Goal: Information Seeking & Learning: Learn about a topic

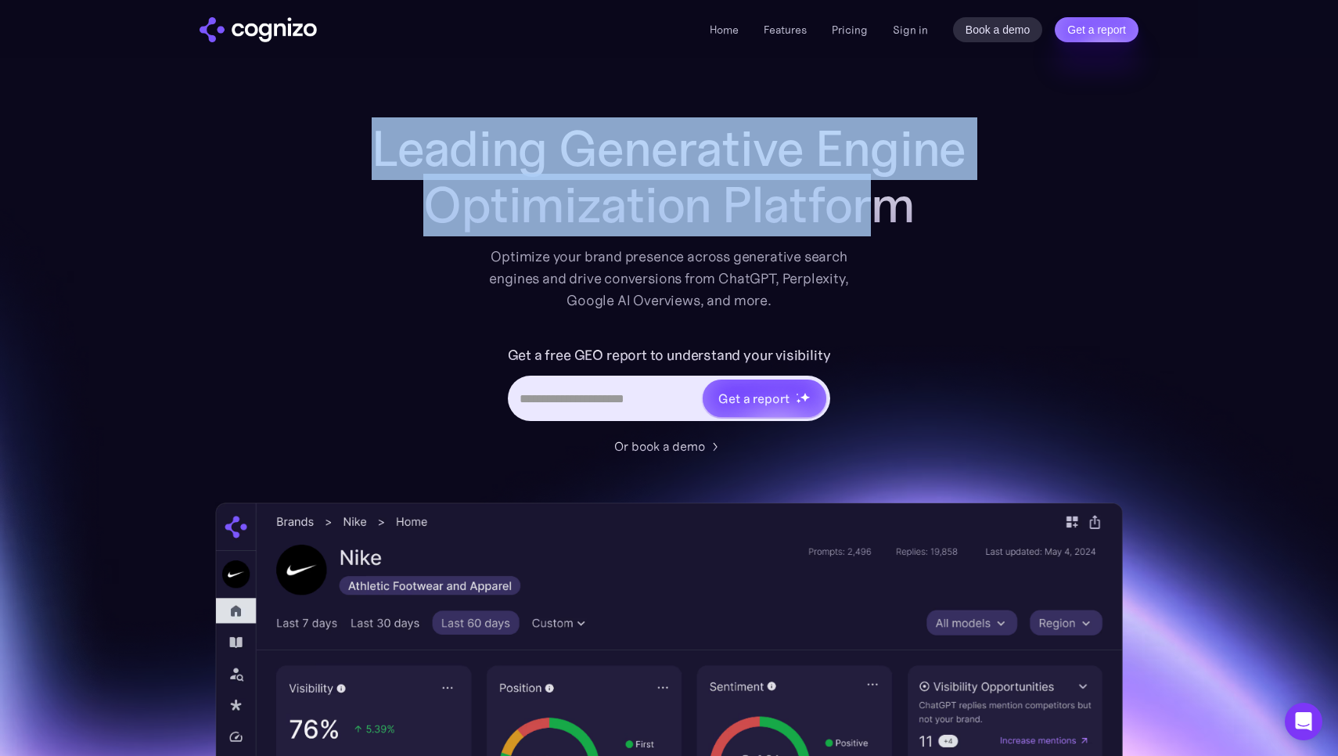
drag, startPoint x: 528, startPoint y: 146, endPoint x: 965, endPoint y: 208, distance: 441.6
click at [965, 208] on div "Leading Generative Engine Optimization Platform Optimize your brand presence ac…" at bounding box center [668, 638] width 907 height 1037
drag, startPoint x: 965, startPoint y: 208, endPoint x: 916, endPoint y: 198, distance: 50.3
click at [965, 208] on h1 "Leading Generative Engine Optimization Platform" at bounding box center [669, 176] width 626 height 113
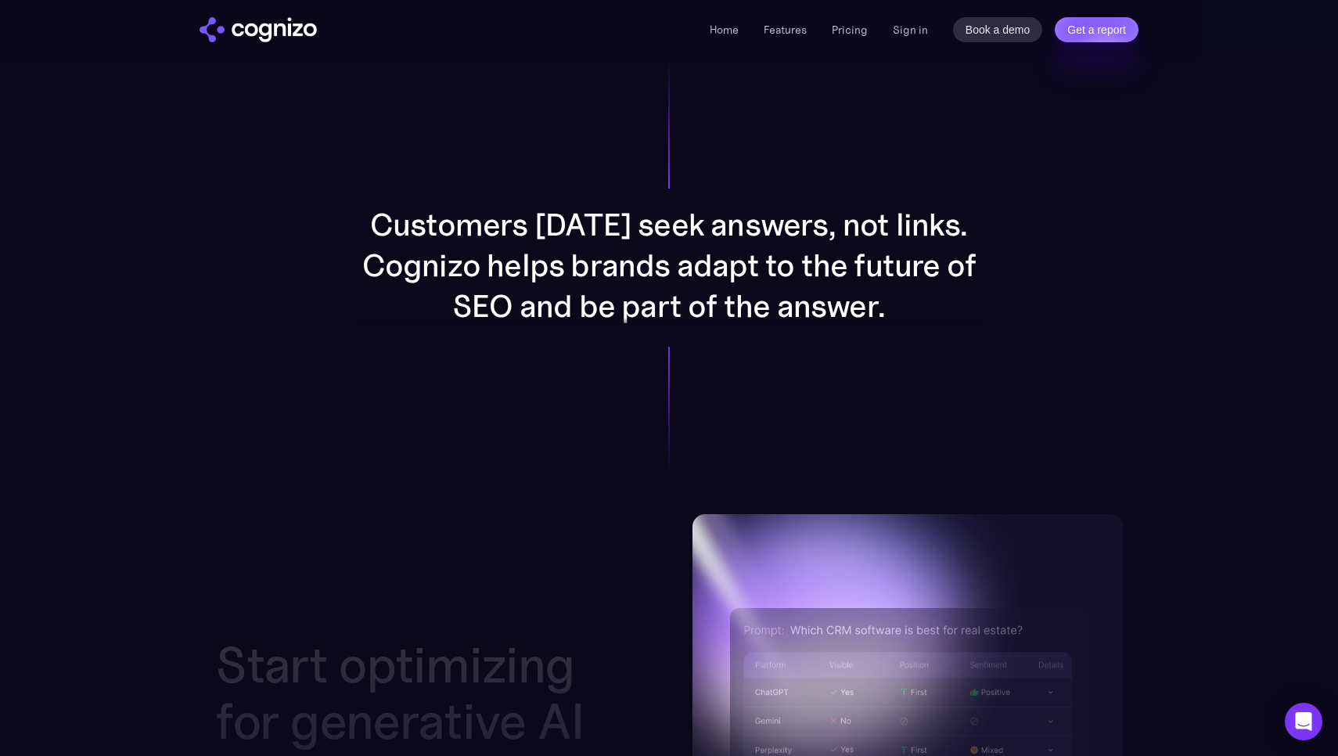
scroll to position [1566, 0]
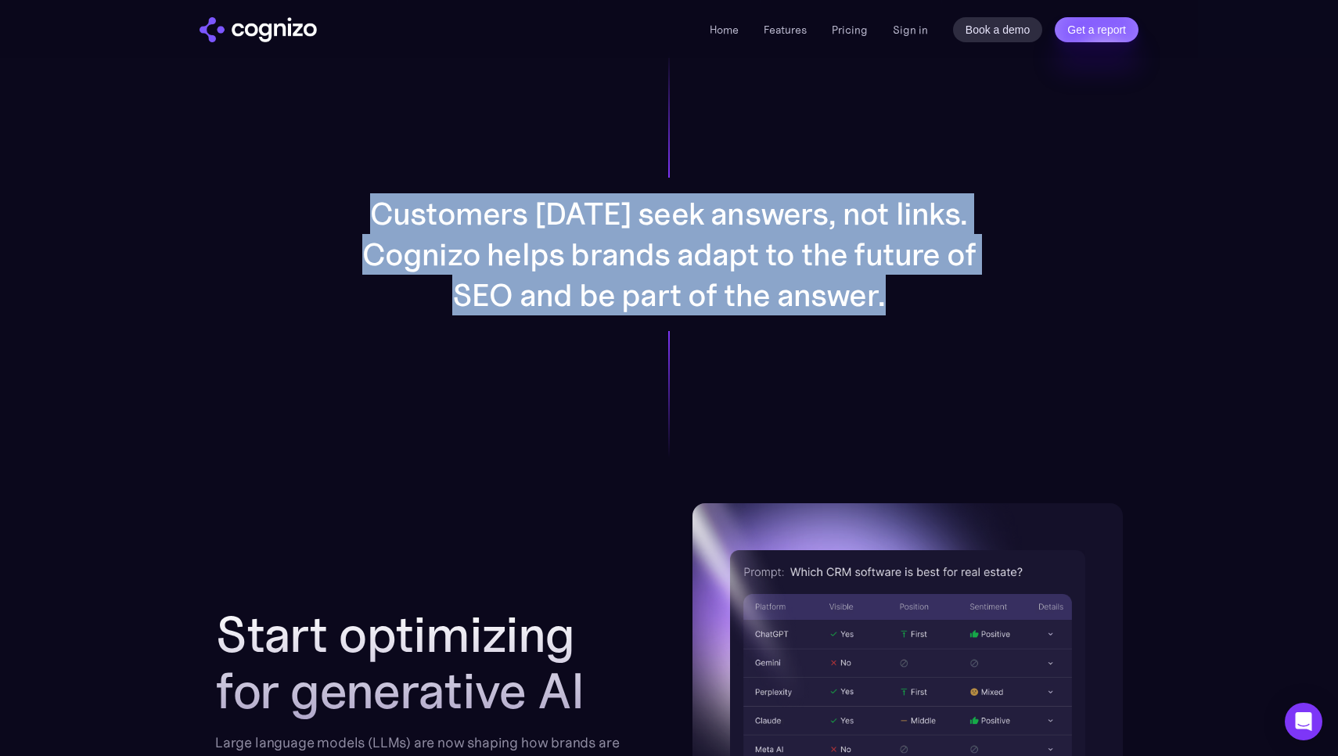
drag, startPoint x: 364, startPoint y: 198, endPoint x: 1130, endPoint y: 308, distance: 774.5
click at [1130, 308] on section "Customers today seek answers, not links. Cognizo helps brands adapt to the futu…" at bounding box center [669, 254] width 1338 height 498
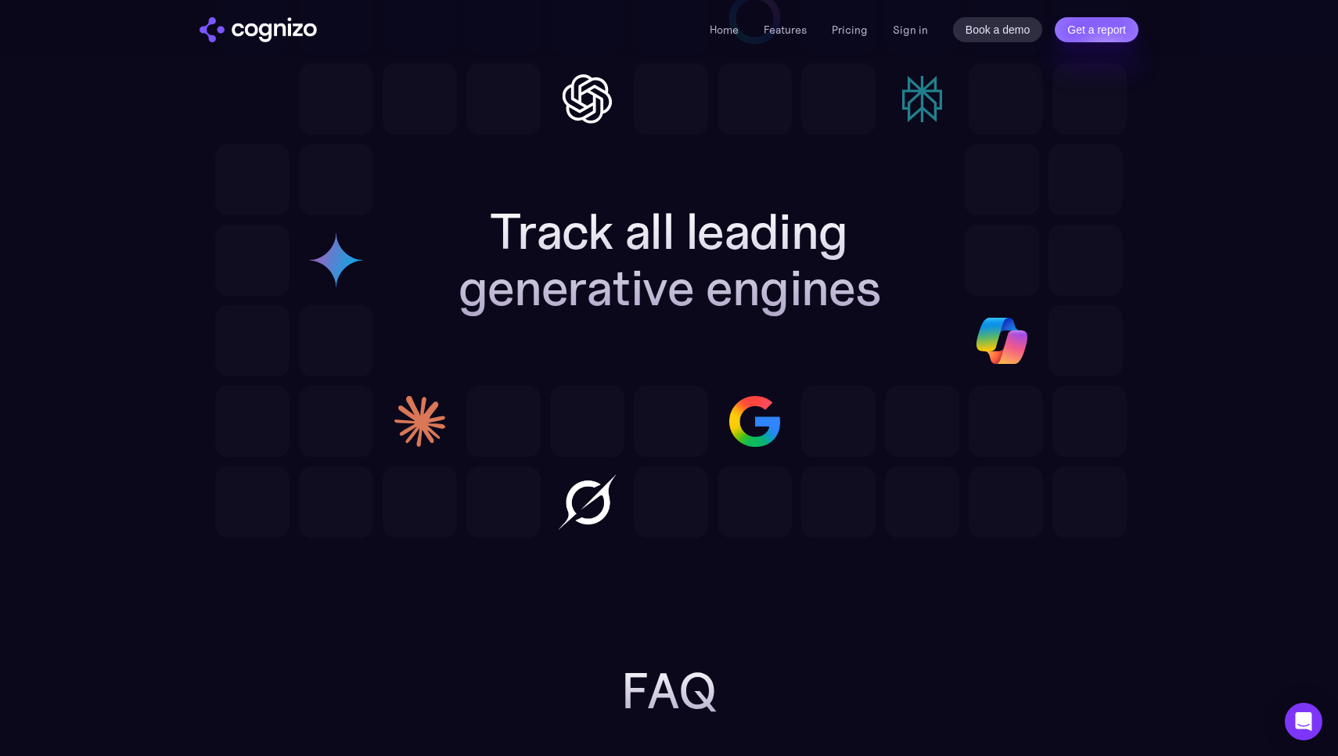
scroll to position [4741, 0]
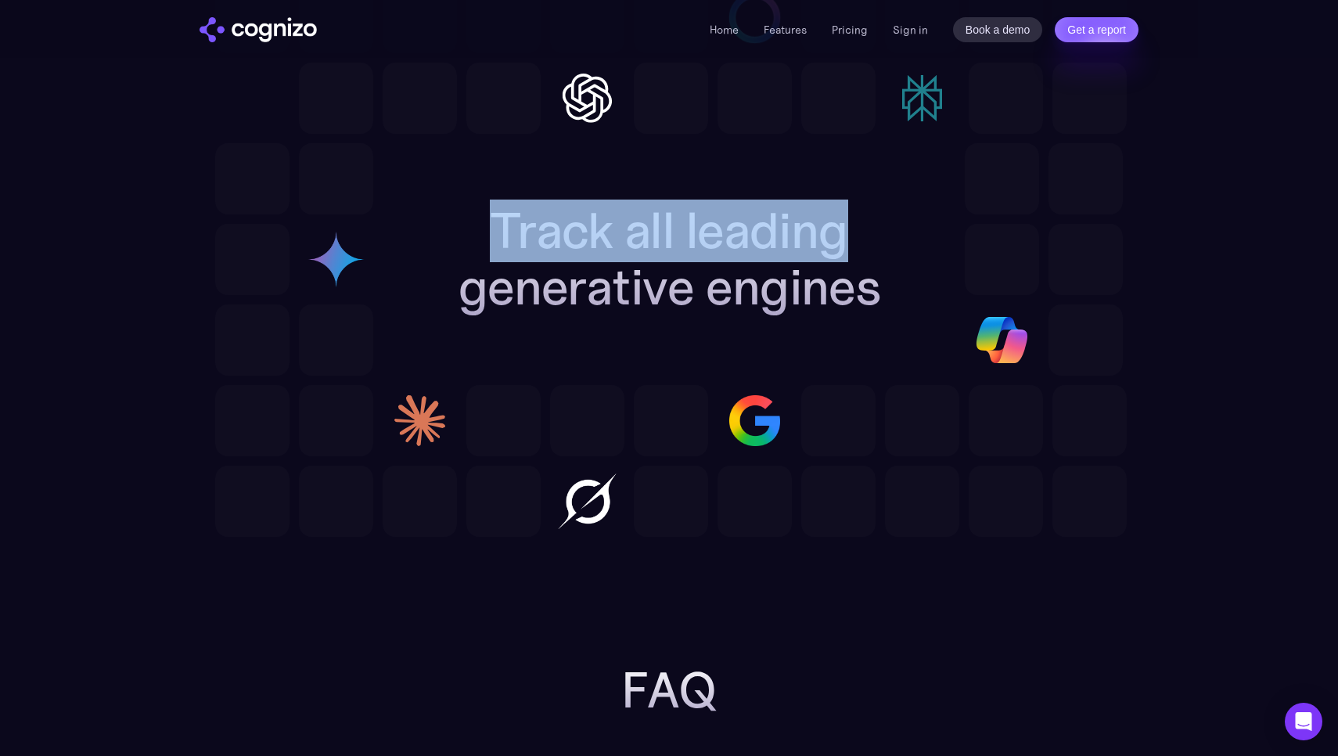
drag, startPoint x: 767, startPoint y: 241, endPoint x: 426, endPoint y: 226, distance: 341.4
click at [426, 226] on h2 "Track all leading generative engines" at bounding box center [669, 259] width 537 height 113
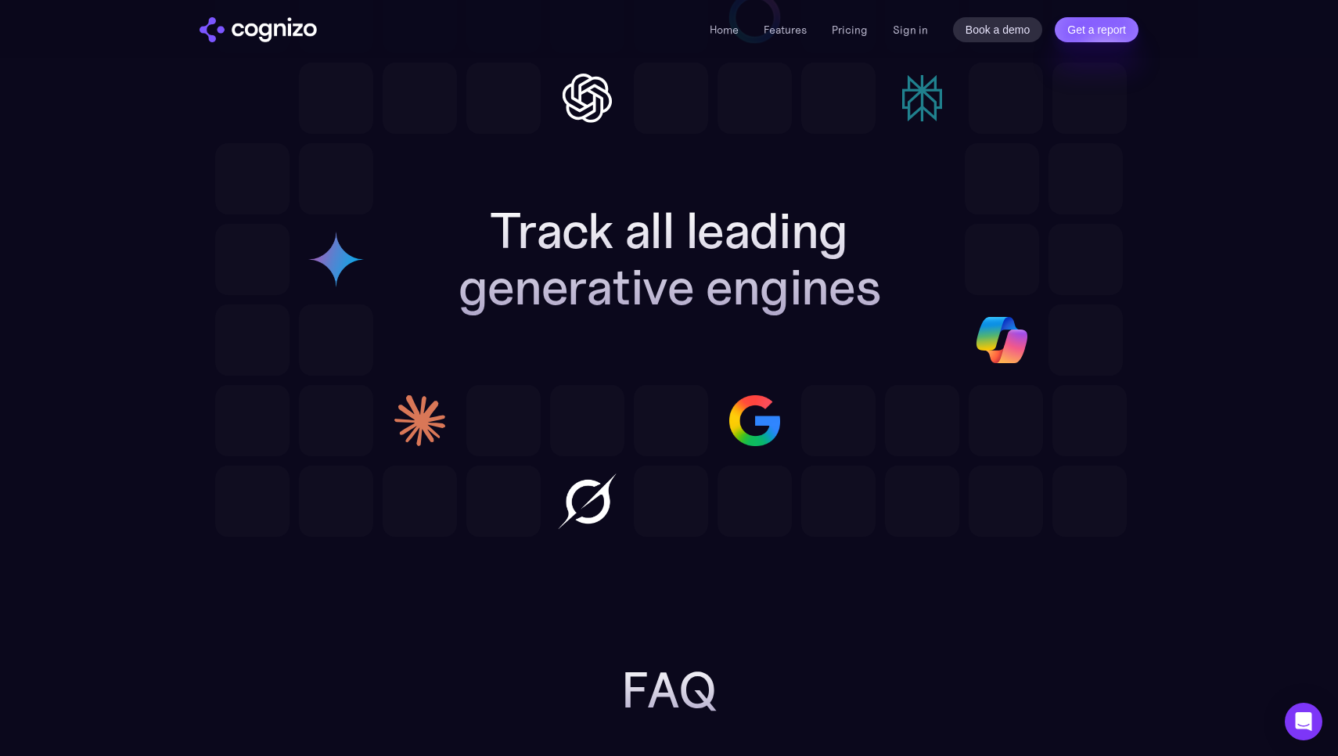
click at [545, 235] on h2 "Track all leading generative engines" at bounding box center [669, 259] width 537 height 113
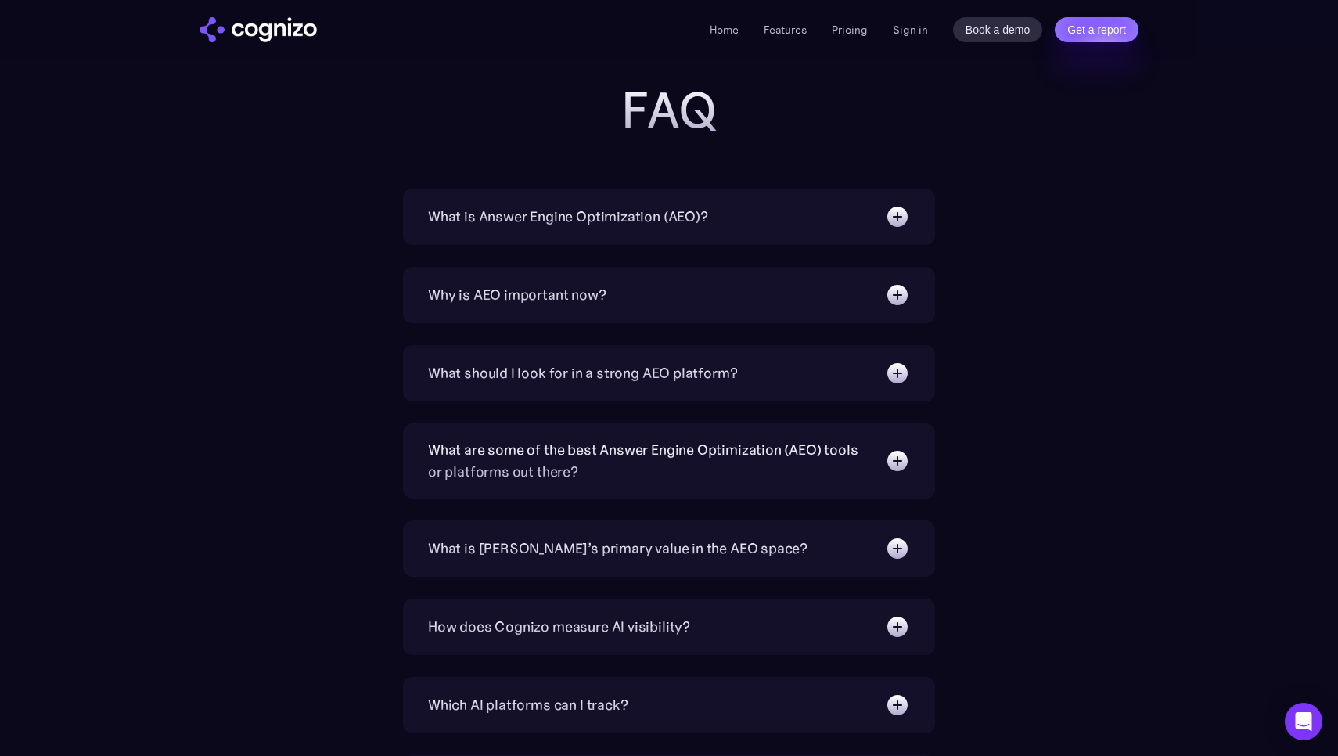
scroll to position [5382, 0]
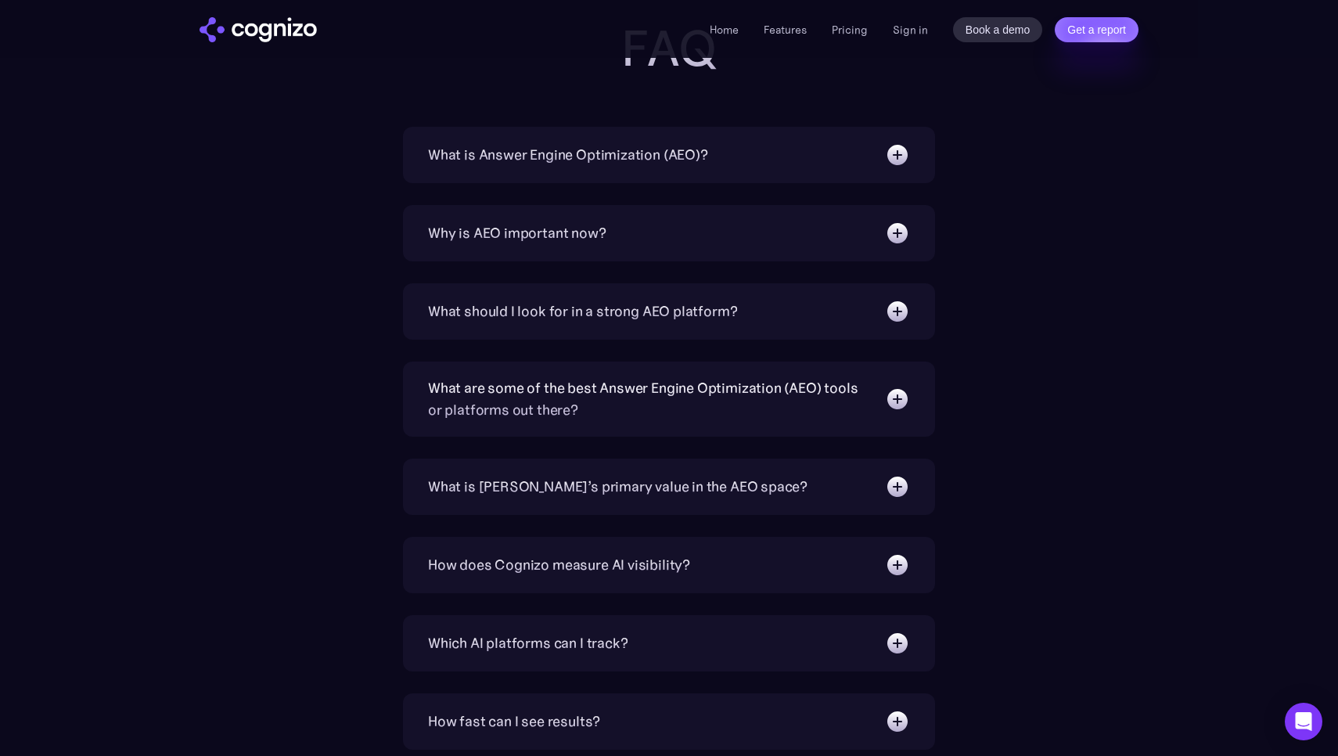
click at [856, 13] on div "Home Features Pricing Book a demo Get a report Sign in Book a demo Get a report" at bounding box center [669, 29] width 1126 height 58
click at [858, 26] on link "Pricing" at bounding box center [850, 30] width 36 height 14
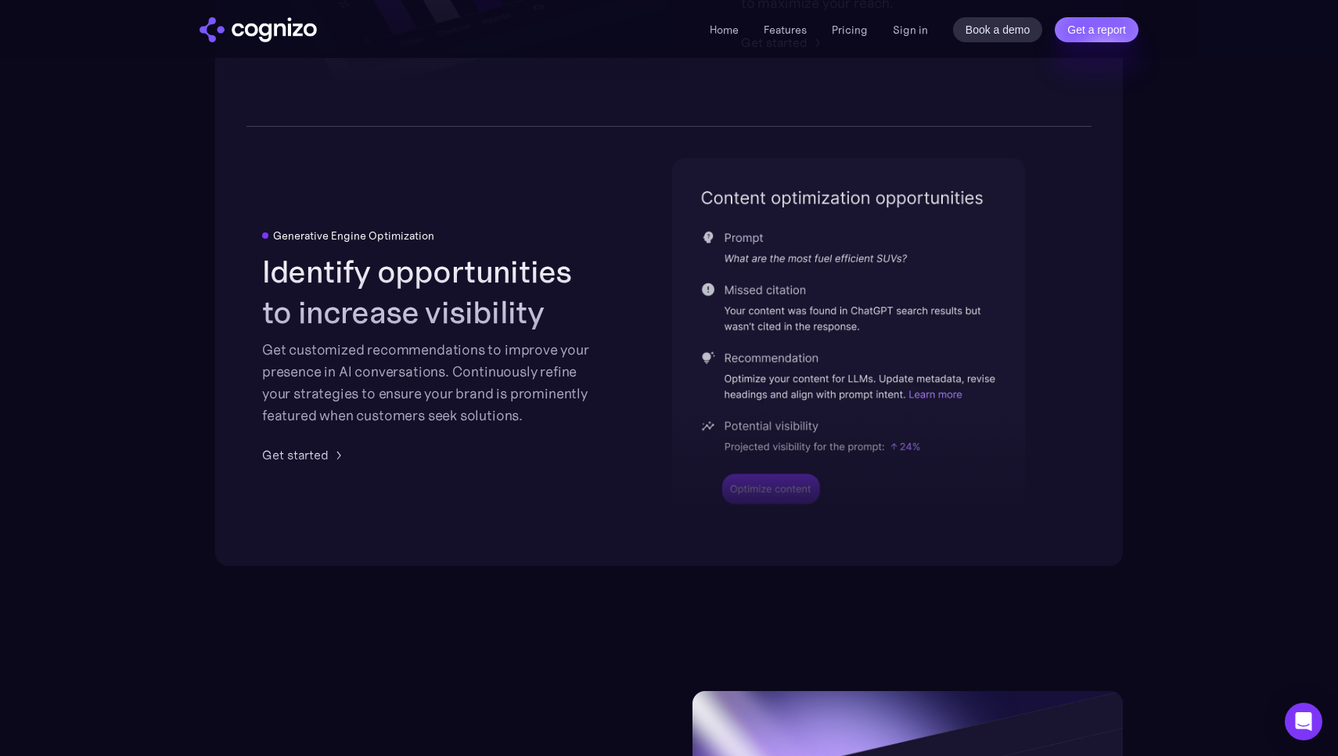
scroll to position [3527, 0]
drag, startPoint x: 749, startPoint y: 329, endPoint x: 897, endPoint y: 332, distance: 148.7
click at [897, 332] on div at bounding box center [849, 422] width 354 height 230
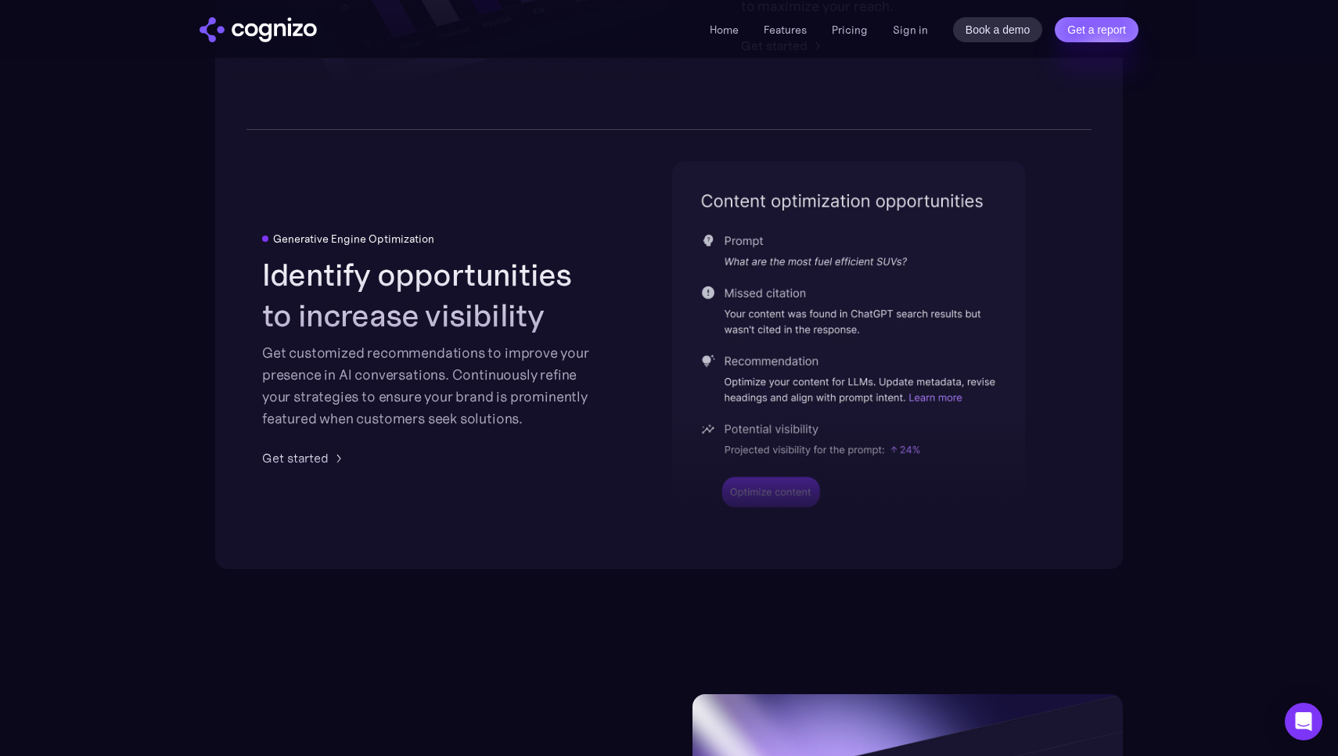
drag, startPoint x: 809, startPoint y: 385, endPoint x: 868, endPoint y: 385, distance: 59.5
click at [868, 385] on div at bounding box center [849, 422] width 354 height 230
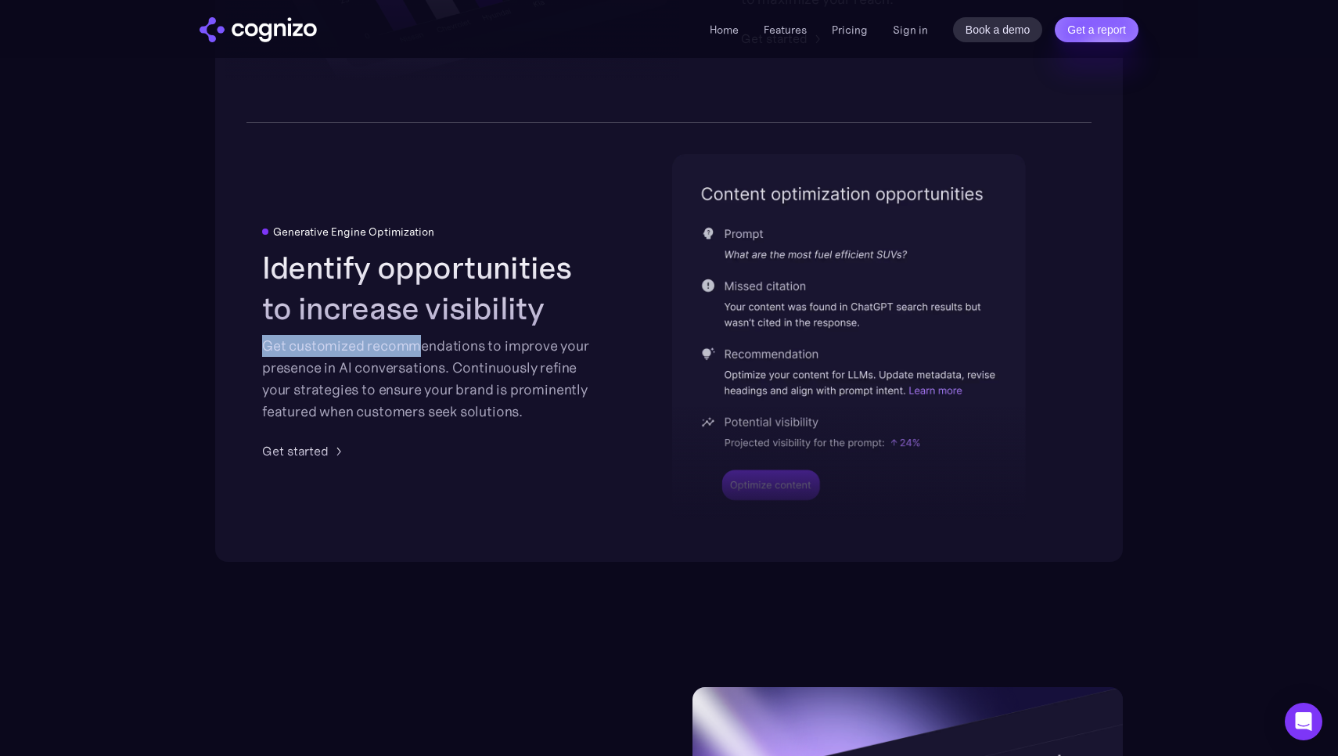
drag, startPoint x: 337, startPoint y: 342, endPoint x: 422, endPoint y: 347, distance: 85.4
click at [422, 347] on div "Identify opportunities to increase visibility Get customized recommendations to…" at bounding box center [429, 334] width 335 height 175
click at [952, 331] on div at bounding box center [849, 415] width 354 height 230
drag, startPoint x: 724, startPoint y: 371, endPoint x: 869, endPoint y: 372, distance: 144.7
click at [869, 372] on div at bounding box center [849, 415] width 354 height 230
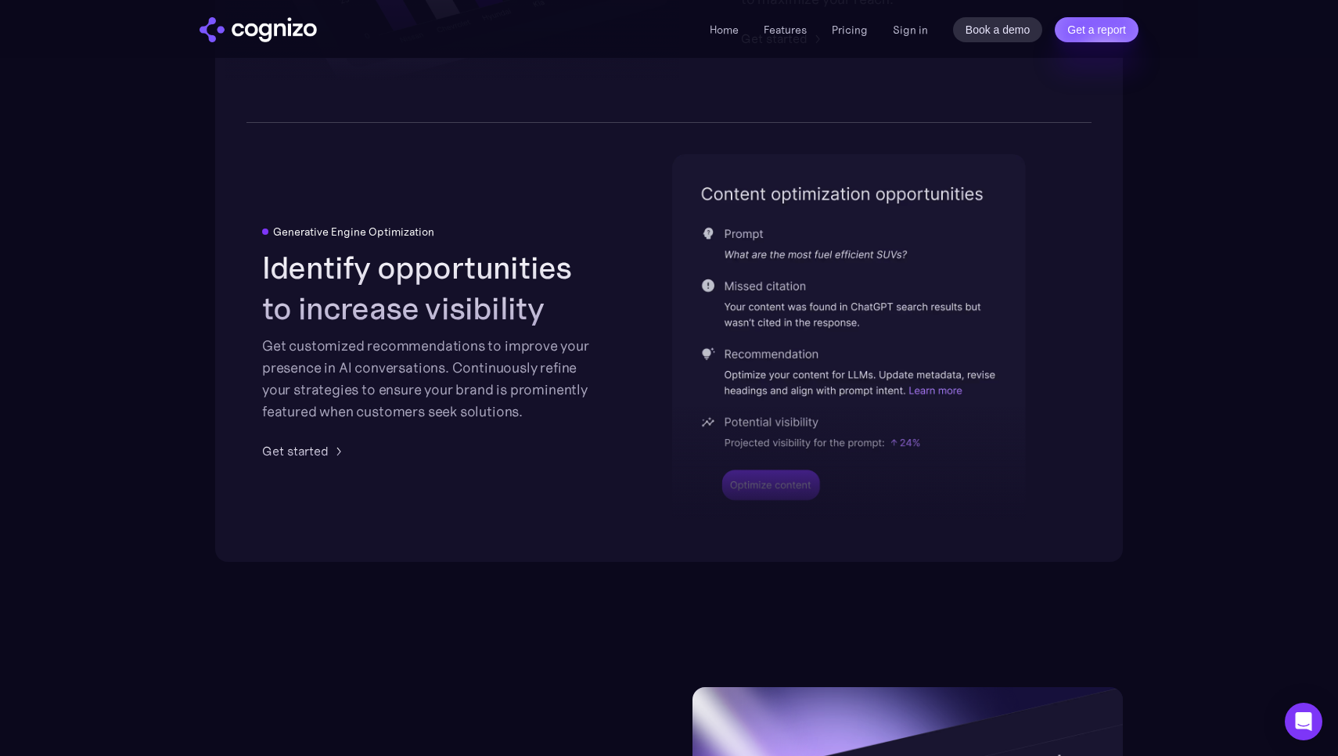
drag, startPoint x: 869, startPoint y: 372, endPoint x: 734, endPoint y: 372, distance: 135.3
click at [734, 372] on div at bounding box center [849, 415] width 354 height 230
drag, startPoint x: 734, startPoint y: 372, endPoint x: 760, endPoint y: 372, distance: 26.6
click at [750, 373] on div at bounding box center [849, 415] width 354 height 230
drag, startPoint x: 772, startPoint y: 483, endPoint x: 377, endPoint y: 426, distance: 399.3
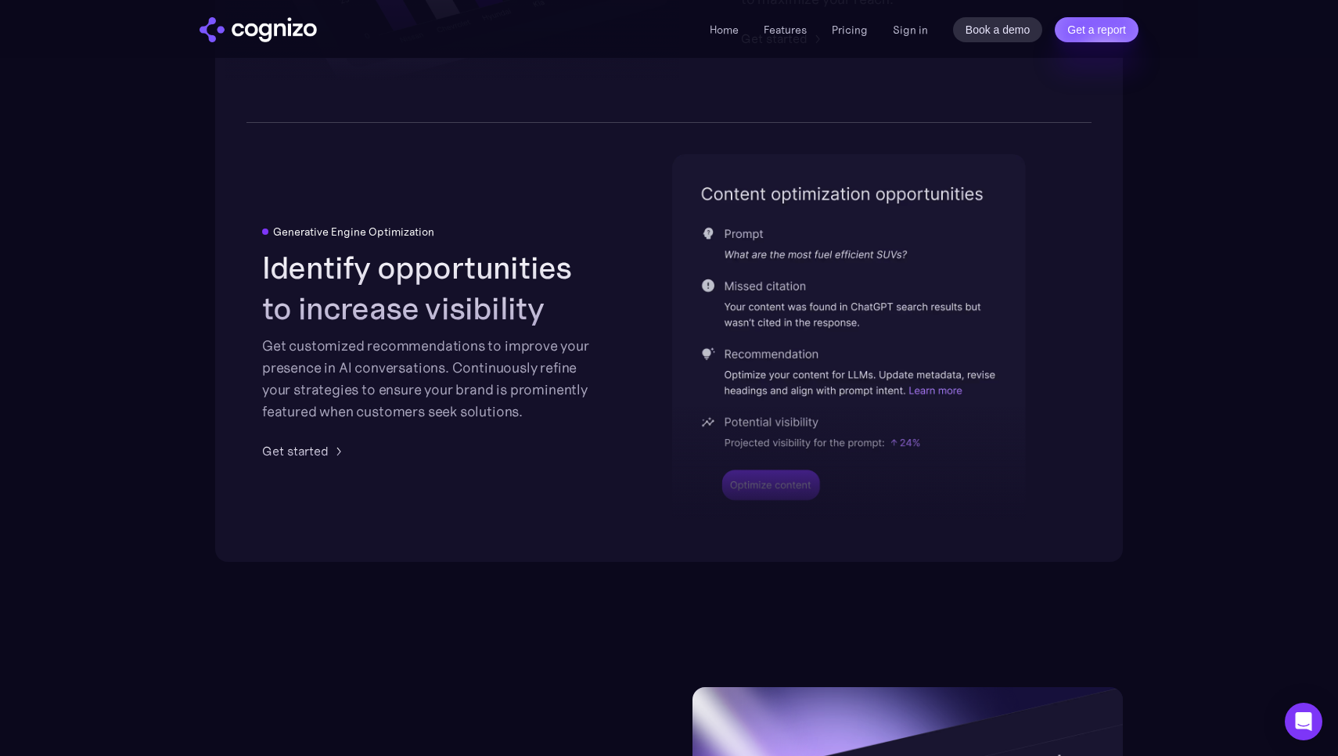
click at [765, 485] on div at bounding box center [849, 415] width 354 height 230
click at [326, 457] on div "Get started" at bounding box center [295, 450] width 66 height 19
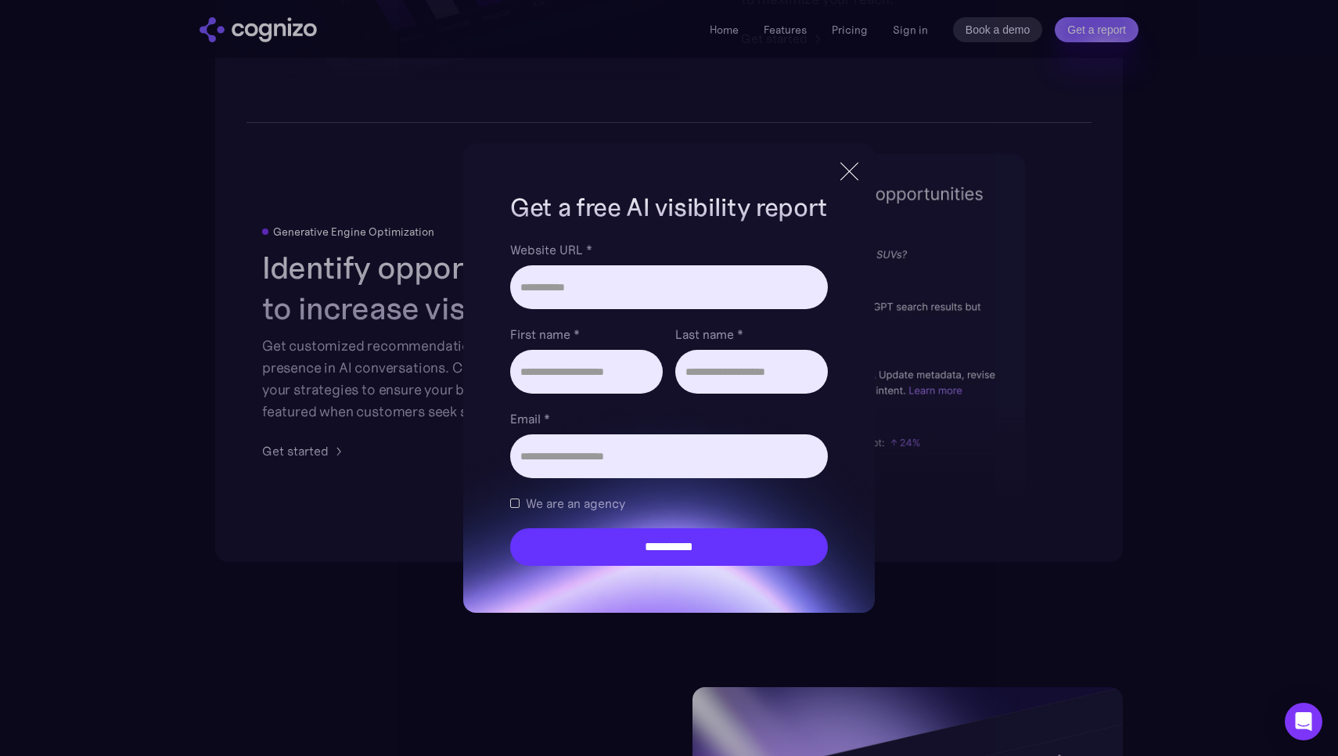
click at [851, 169] on div at bounding box center [849, 171] width 26 height 28
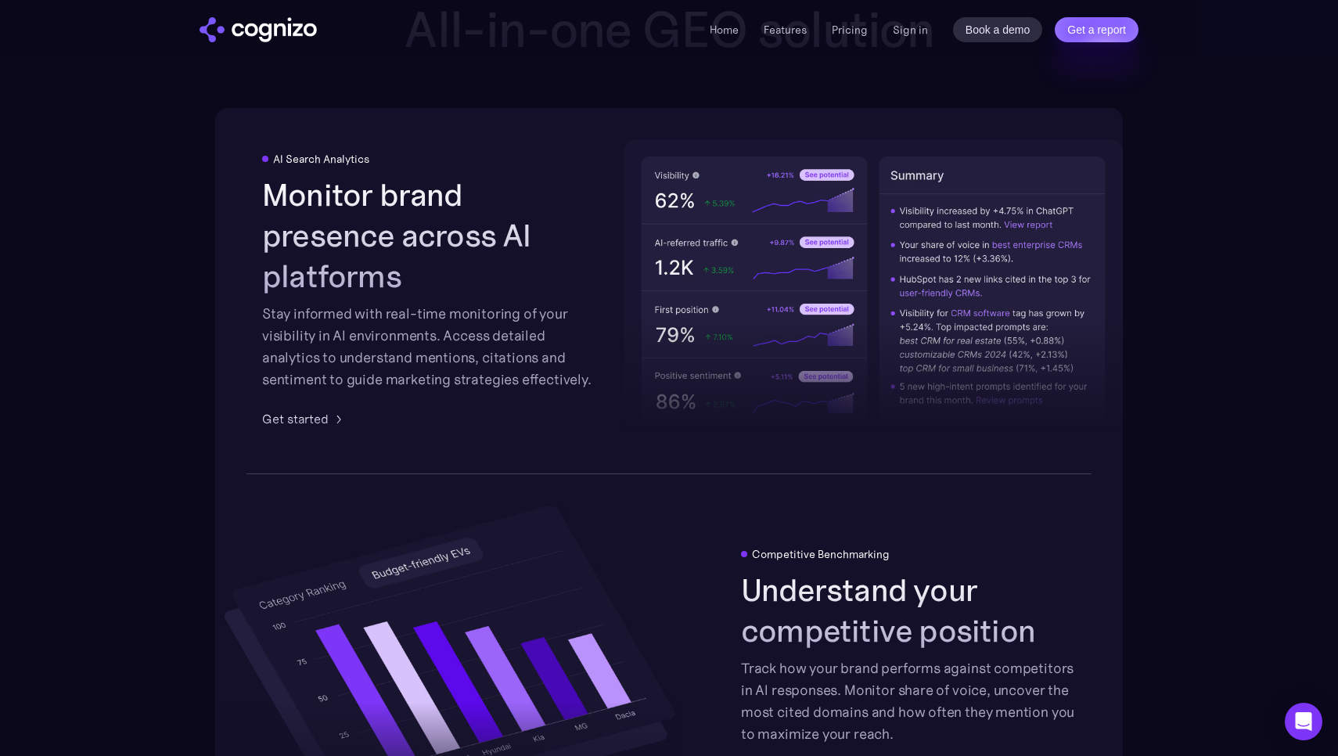
scroll to position [2790, 0]
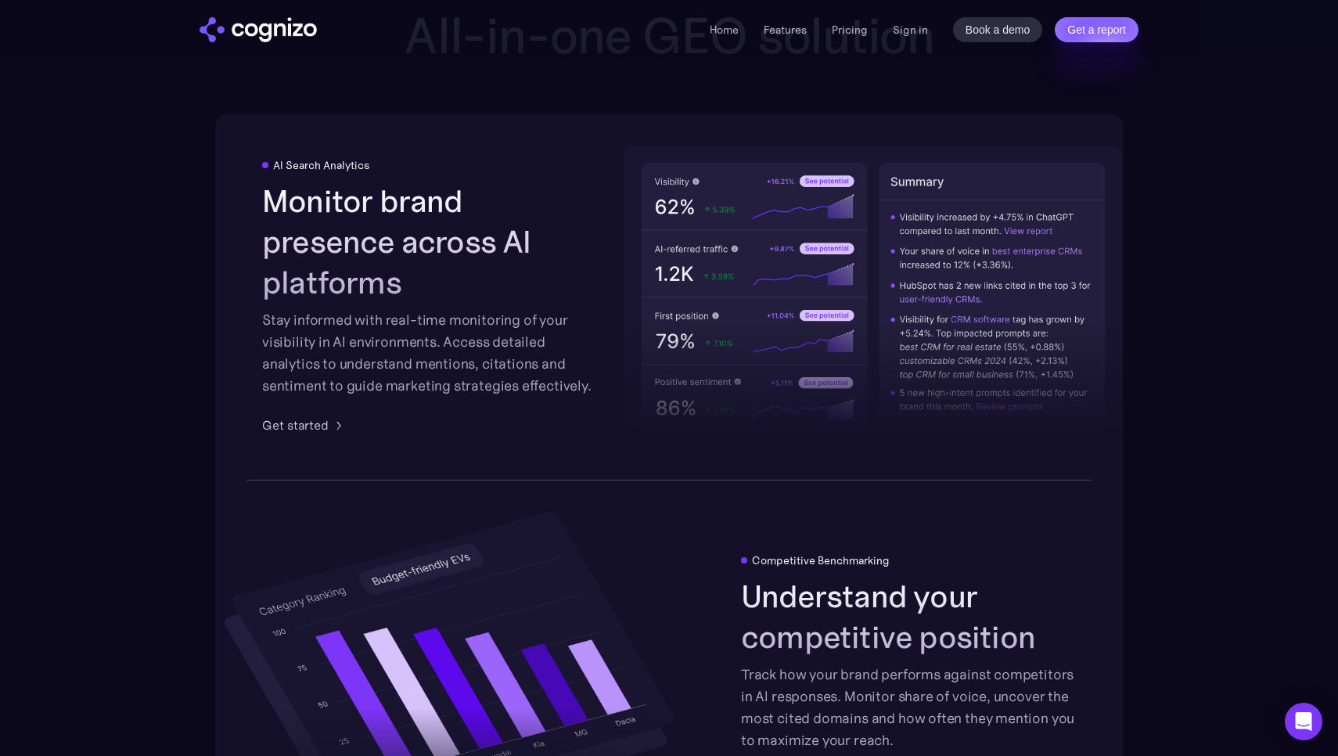
drag, startPoint x: 677, startPoint y: 251, endPoint x: 757, endPoint y: 251, distance: 79.8
click at [757, 251] on div at bounding box center [872, 333] width 499 height 230
drag, startPoint x: 705, startPoint y: 246, endPoint x: 649, endPoint y: 246, distance: 55.5
click at [649, 246] on div at bounding box center [872, 333] width 499 height 230
drag, startPoint x: 649, startPoint y: 246, endPoint x: 679, endPoint y: 248, distance: 29.8
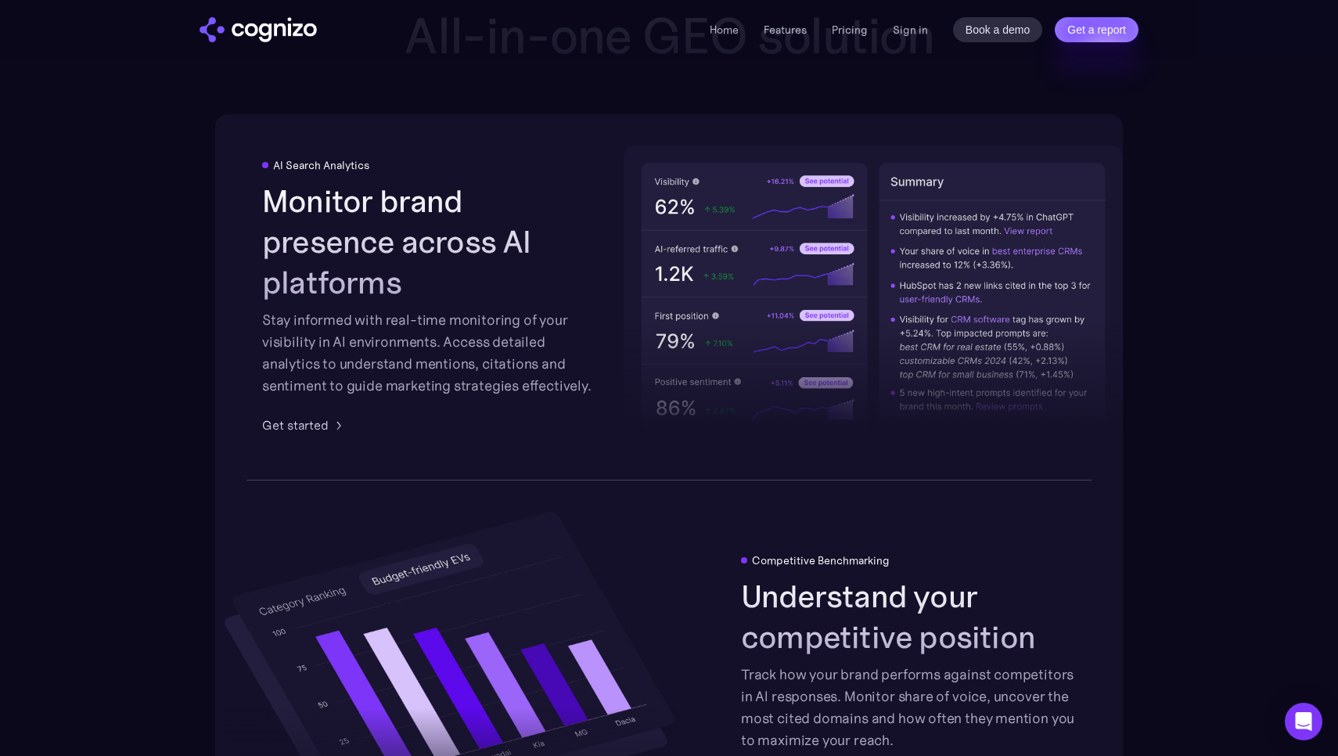
click at [649, 246] on div at bounding box center [872, 333] width 499 height 230
drag, startPoint x: 738, startPoint y: 248, endPoint x: 654, endPoint y: 246, distance: 83.7
click at [654, 246] on div at bounding box center [872, 333] width 499 height 230
drag, startPoint x: 654, startPoint y: 246, endPoint x: 674, endPoint y: 250, distance: 20.9
click at [654, 246] on div at bounding box center [872, 333] width 499 height 230
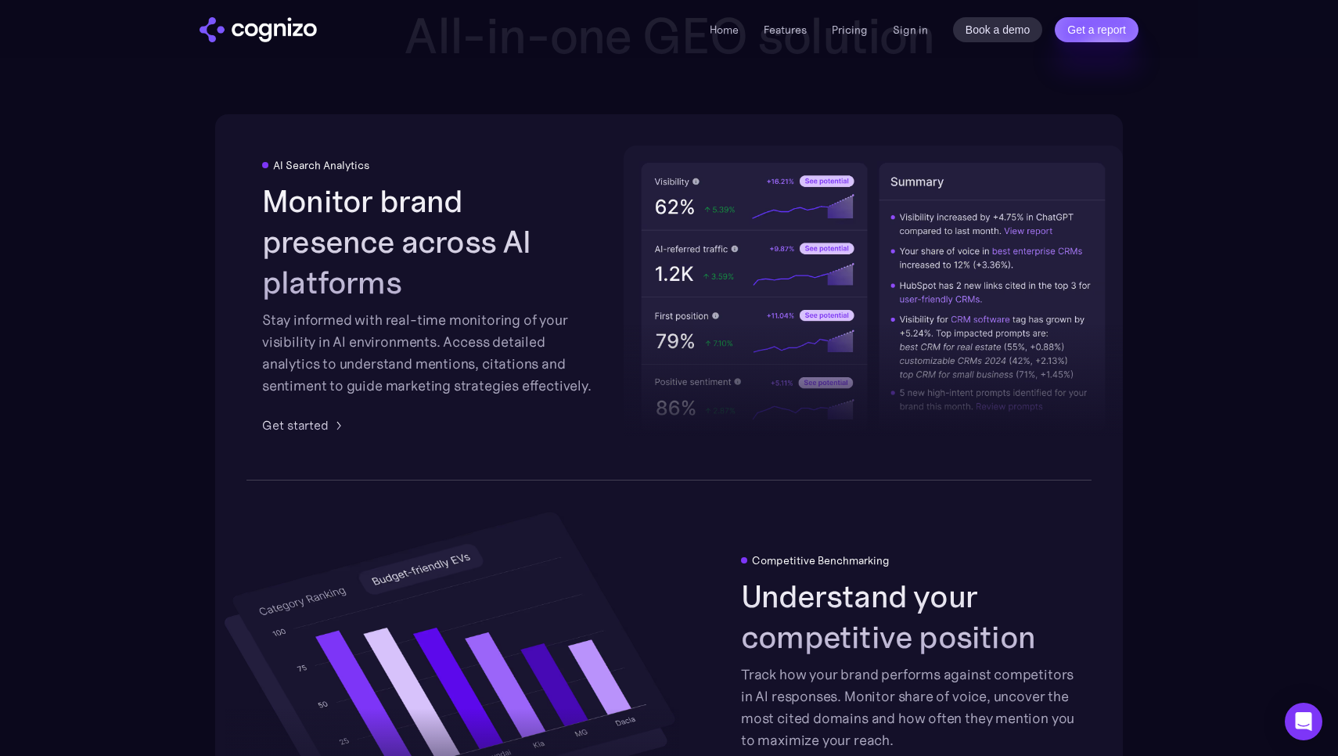
scroll to position [2793, 0]
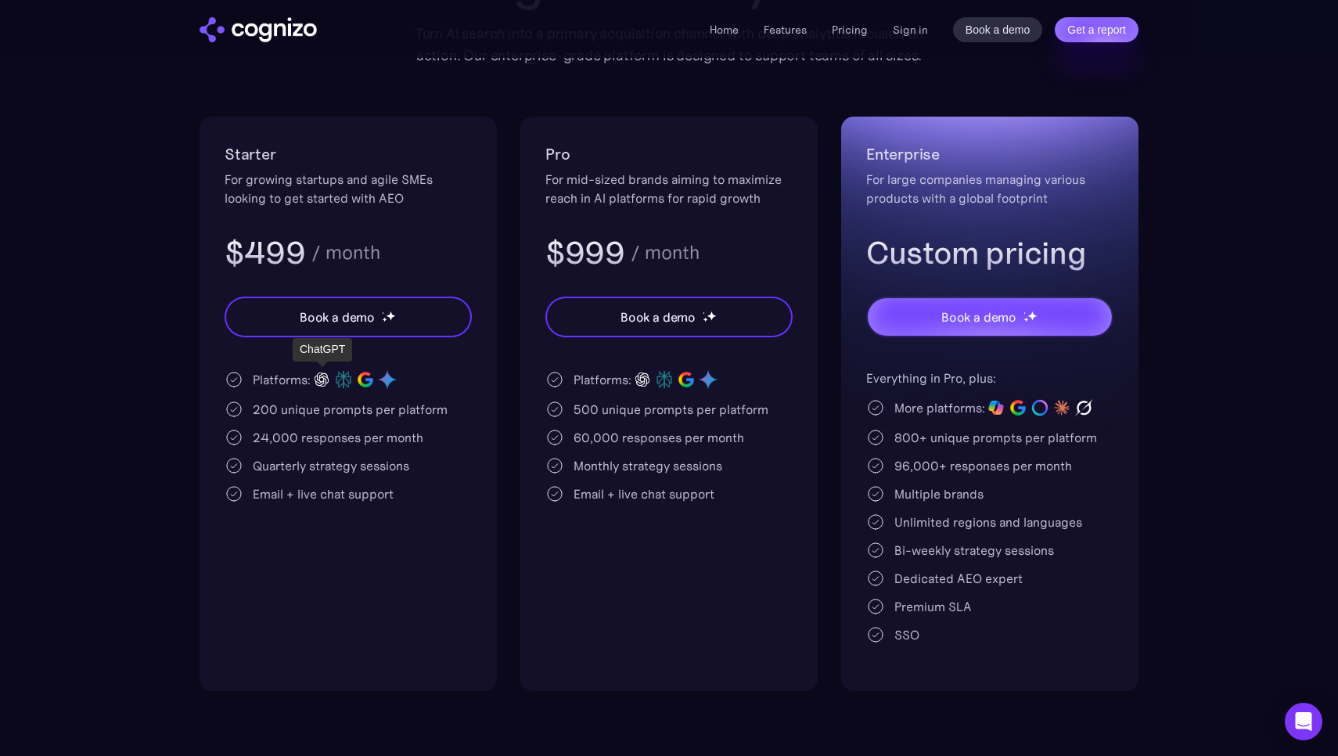
scroll to position [258, 0]
drag, startPoint x: 293, startPoint y: 440, endPoint x: 398, endPoint y: 441, distance: 104.8
click at [398, 441] on div "24,000 responses per month" at bounding box center [338, 438] width 171 height 19
drag, startPoint x: 399, startPoint y: 441, endPoint x: 383, endPoint y: 453, distance: 20.2
click at [398, 441] on div "24,000 responses per month" at bounding box center [338, 438] width 171 height 19
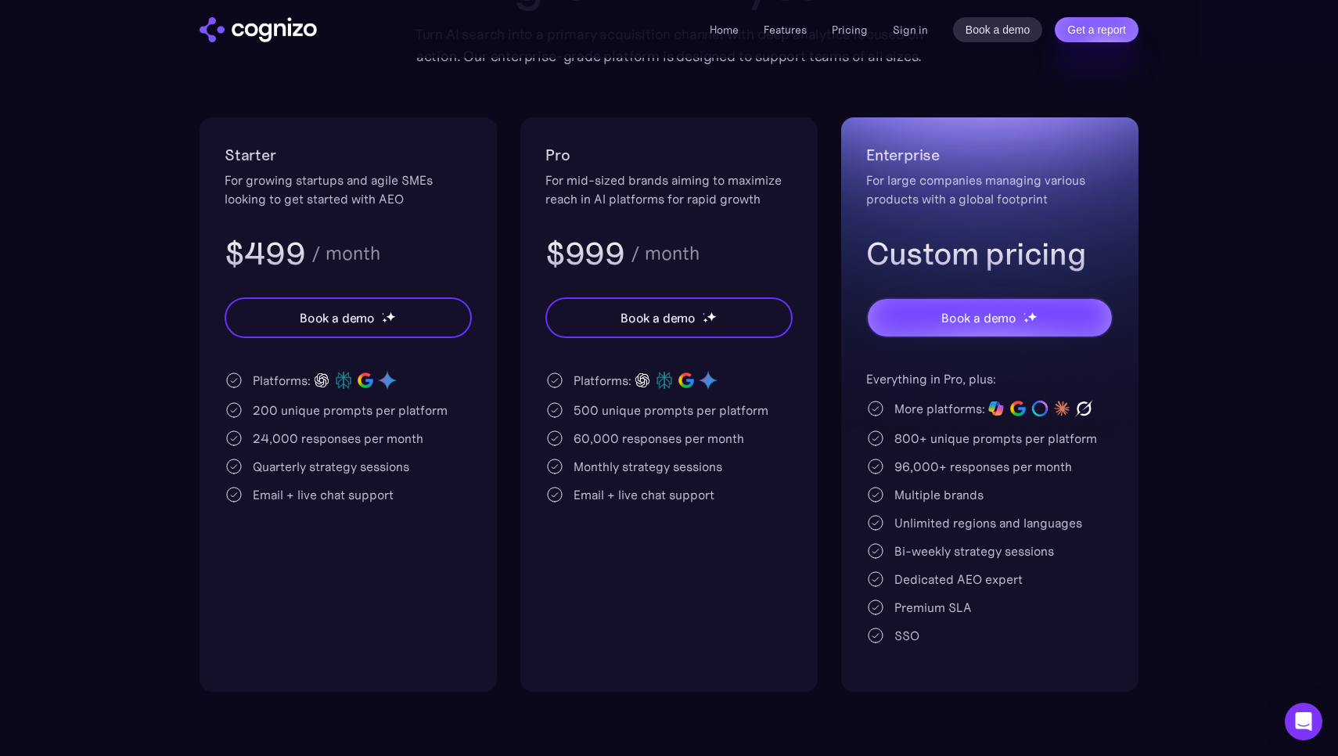
scroll to position [258, 1]
drag, startPoint x: 383, startPoint y: 473, endPoint x: 395, endPoint y: 474, distance: 12.5
click at [395, 474] on div "Quarterly strategy sessions" at bounding box center [331, 466] width 156 height 19
drag, startPoint x: 343, startPoint y: 489, endPoint x: 343, endPoint y: 314, distance: 174.5
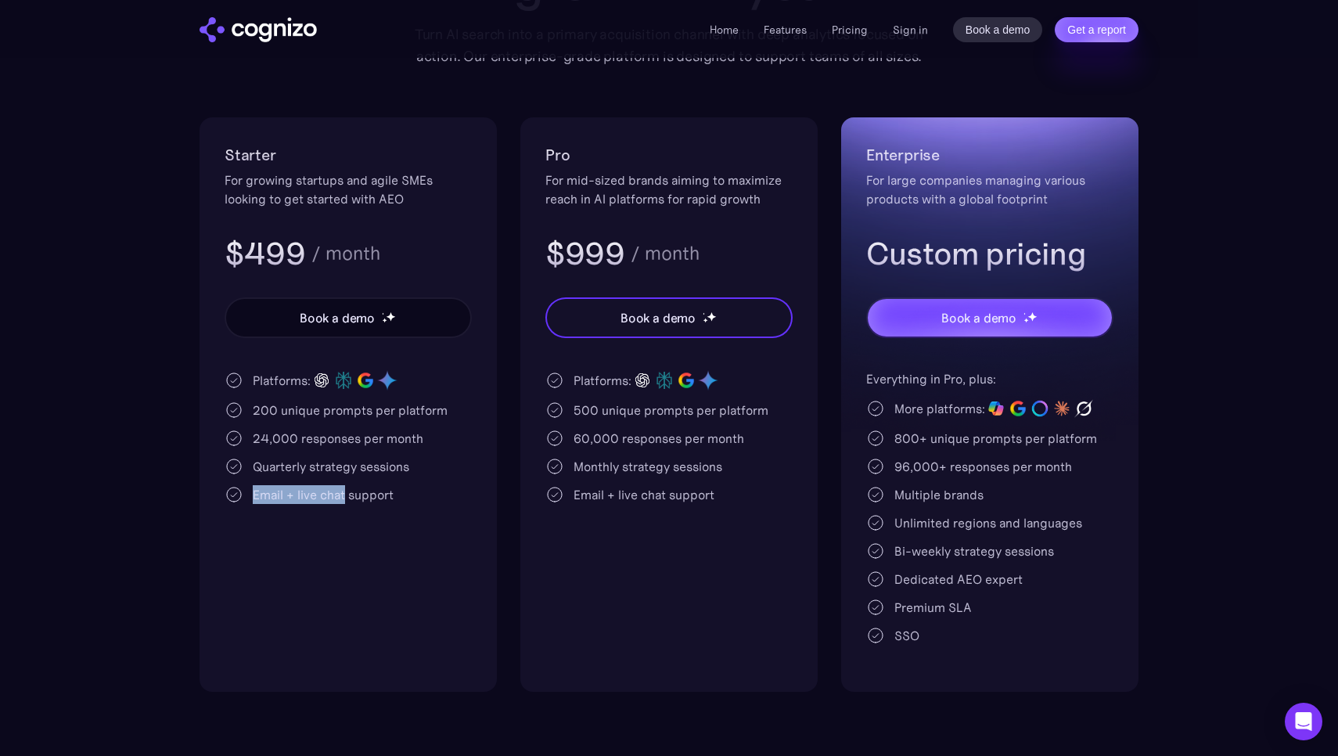
click at [345, 483] on div "Platforms: 200 unique prompts per platform 24,000 responses per month Quarterly…" at bounding box center [348, 436] width 247 height 135
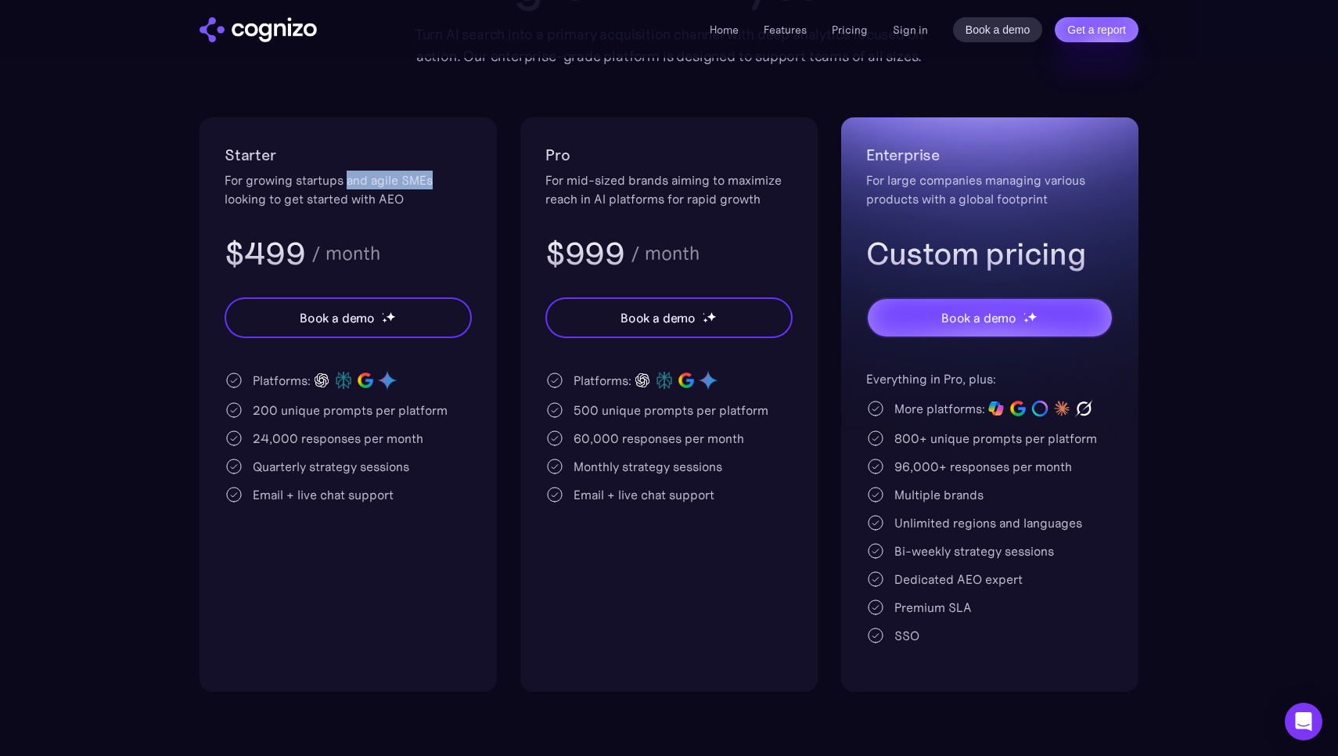
drag, startPoint x: 351, startPoint y: 182, endPoint x: 432, endPoint y: 184, distance: 80.6
click at [432, 184] on div "For growing startups and agile SMEs looking to get started with AEO" at bounding box center [348, 190] width 247 height 38
drag, startPoint x: 429, startPoint y: 196, endPoint x: 408, endPoint y: 196, distance: 21.1
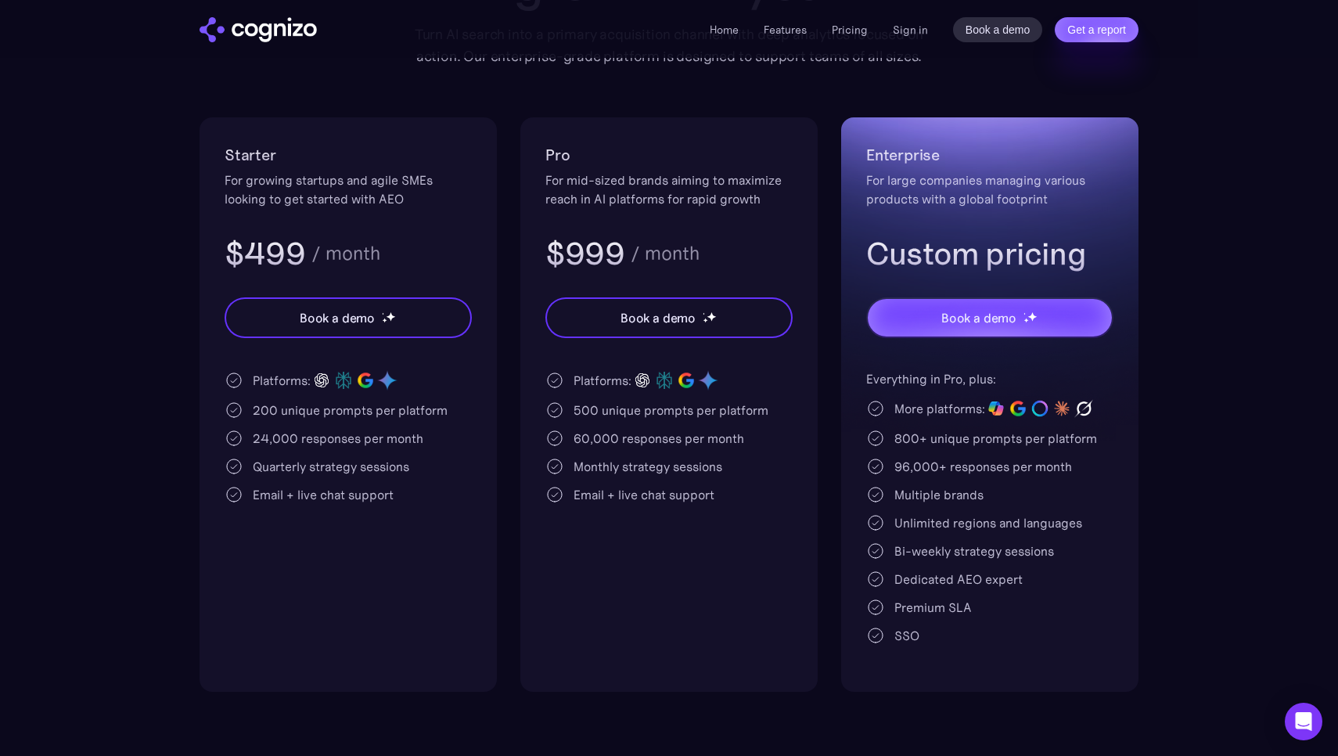
click at [428, 196] on div "For growing startups and agile SMEs looking to get started with AEO" at bounding box center [348, 190] width 247 height 38
drag, startPoint x: 396, startPoint y: 195, endPoint x: 301, endPoint y: 193, distance: 94.7
click at [301, 193] on div "For growing startups and agile SMEs looking to get started with AEO" at bounding box center [348, 190] width 247 height 38
drag, startPoint x: 301, startPoint y: 193, endPoint x: 362, endPoint y: 181, distance: 62.3
click at [302, 193] on div "For growing startups and agile SMEs looking to get started with AEO" at bounding box center [348, 190] width 247 height 38
